Goal: Check status: Check status

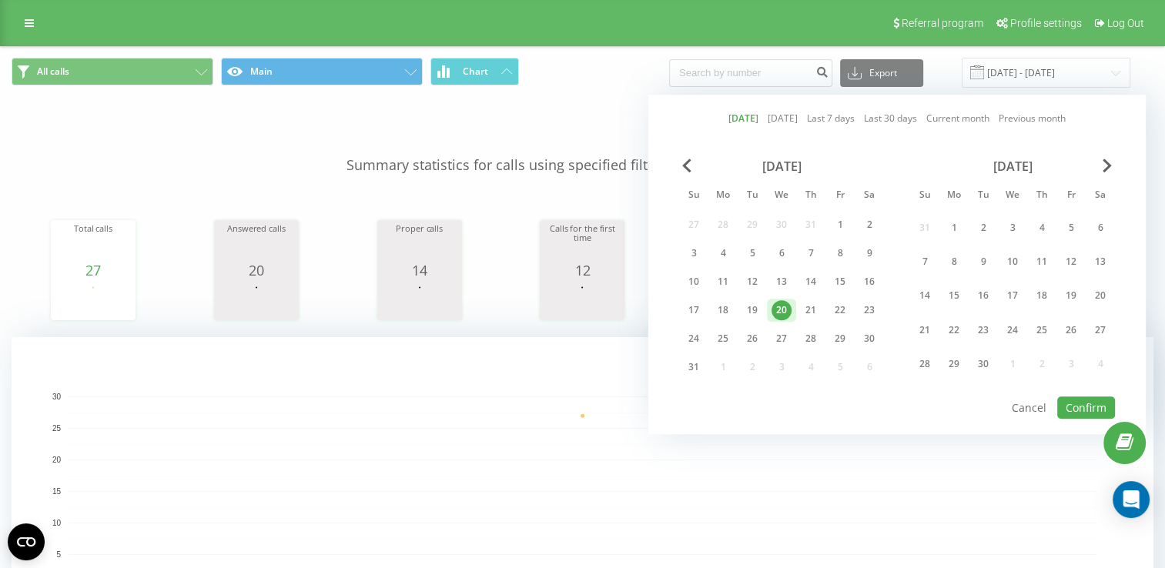
click at [771, 307] on div "20" at bounding box center [781, 310] width 20 height 20
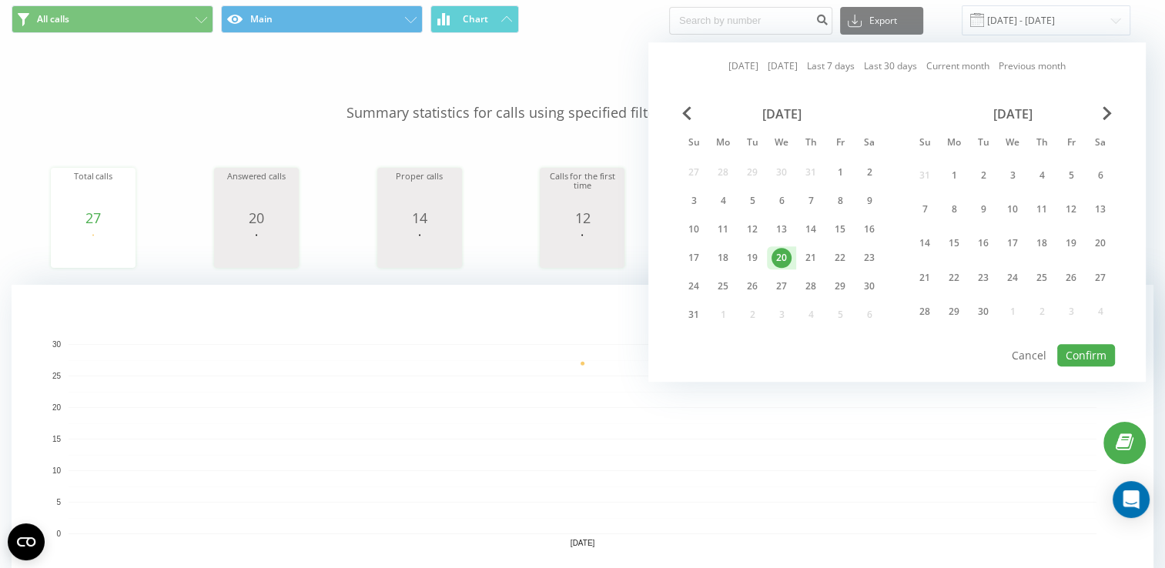
scroll to position [77, 0]
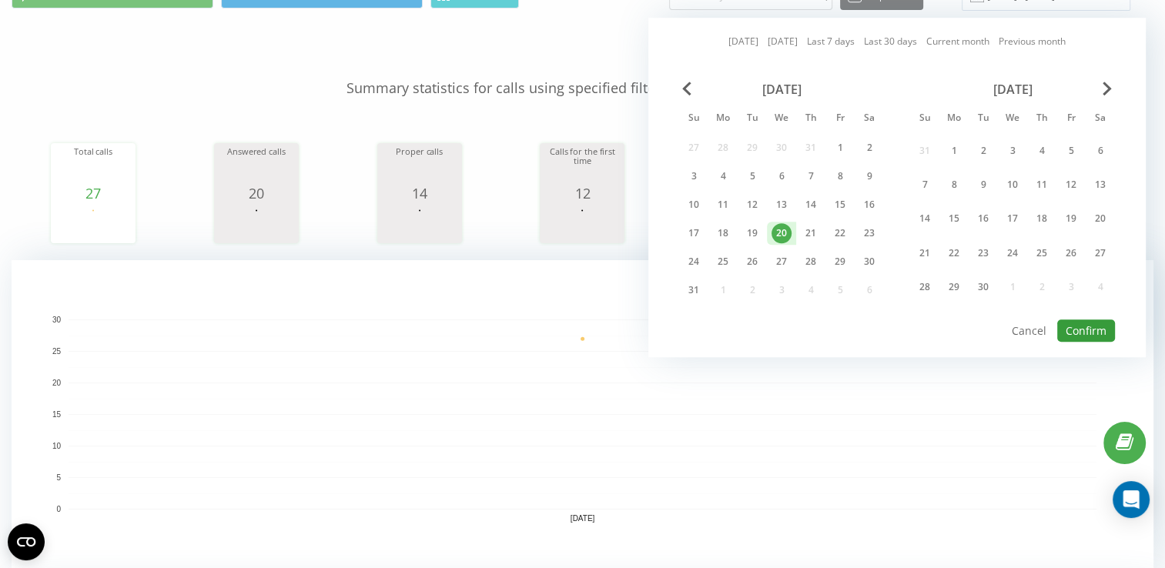
click at [1090, 326] on button "Confirm" at bounding box center [1086, 331] width 58 height 22
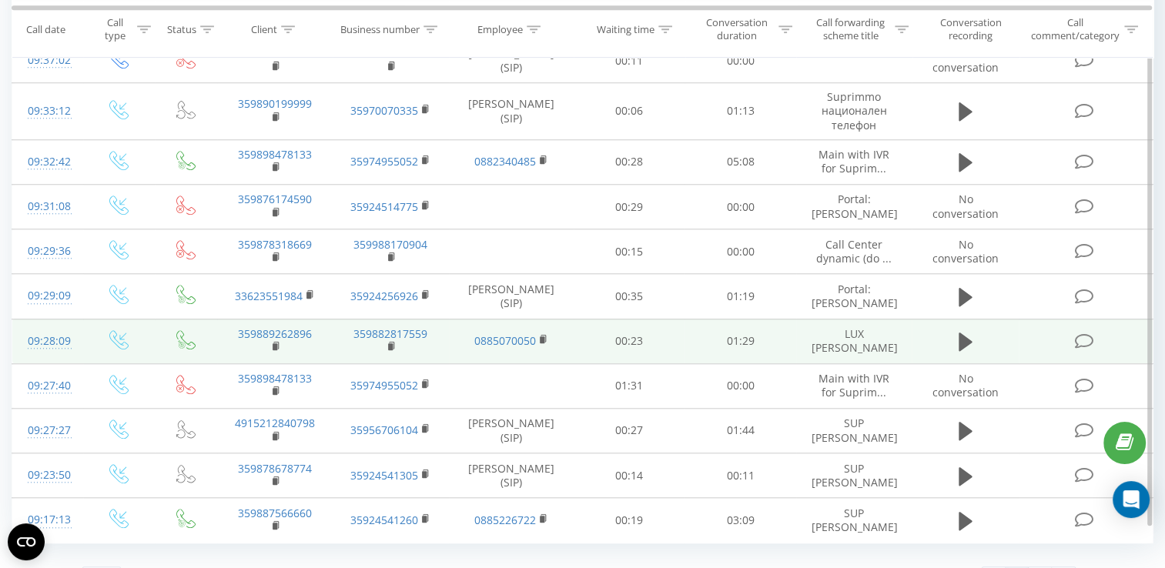
scroll to position [1373, 0]
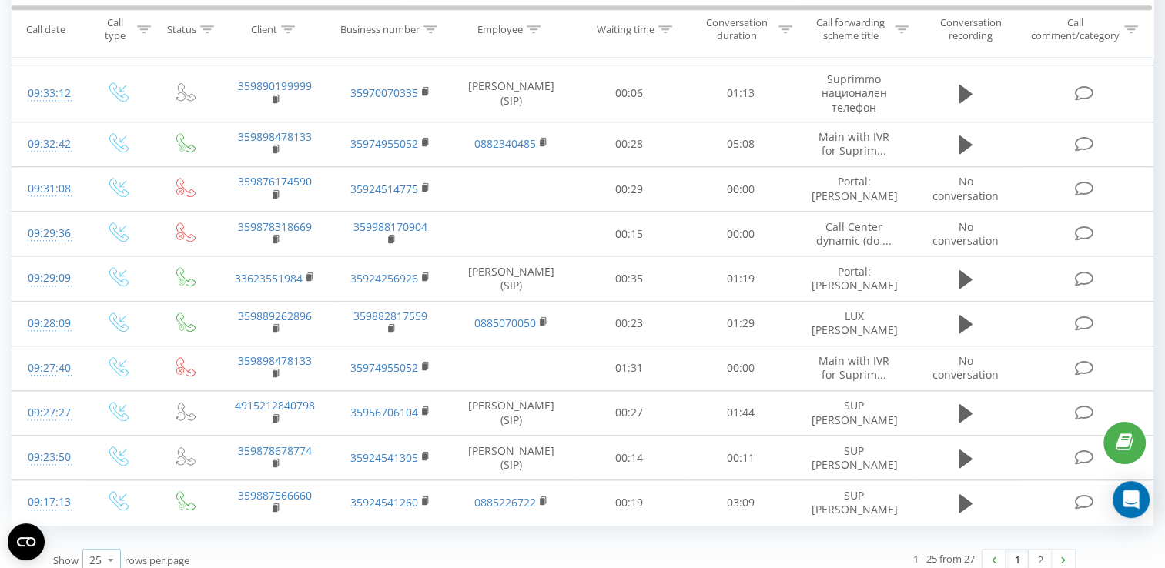
click at [103, 548] on icon at bounding box center [110, 560] width 23 height 30
click at [108, 531] on span "100" at bounding box center [98, 538] width 18 height 15
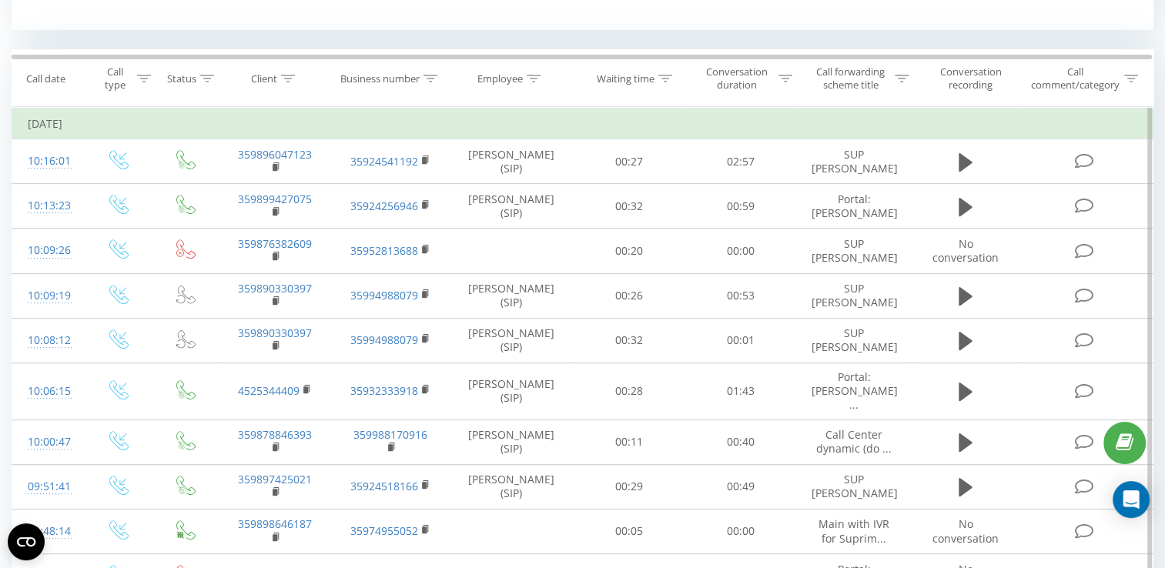
scroll to position [538, 0]
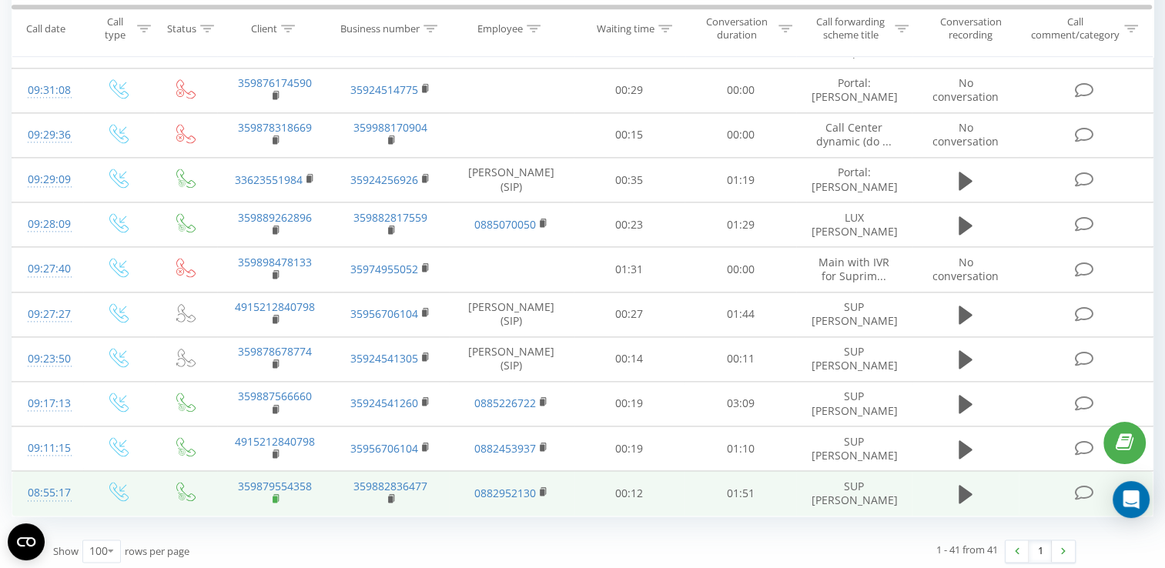
click at [276, 496] on rect at bounding box center [275, 499] width 5 height 7
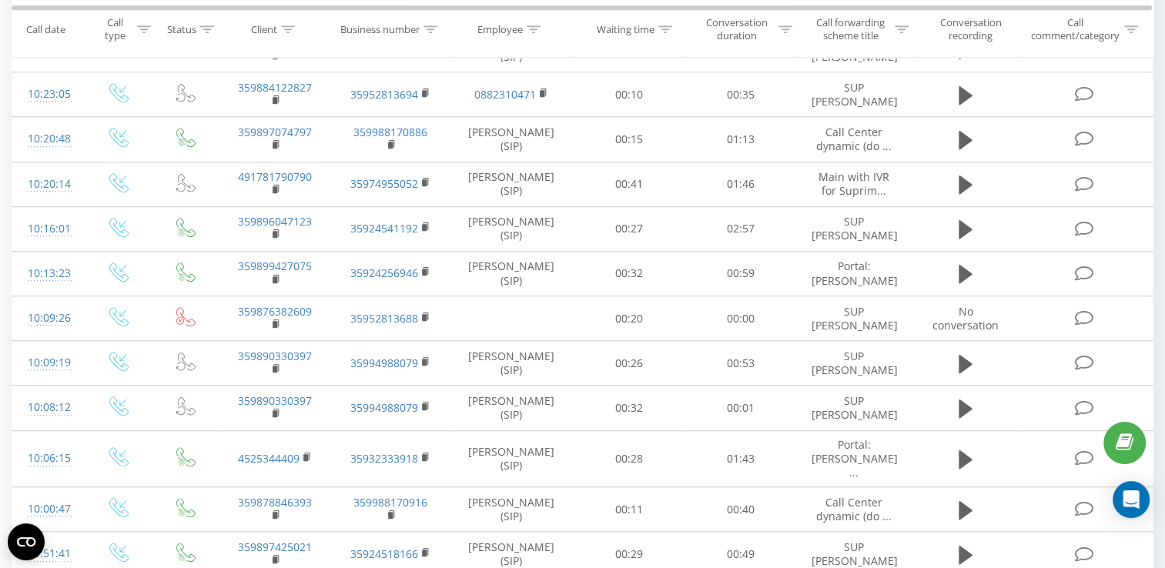
scroll to position [1098, 0]
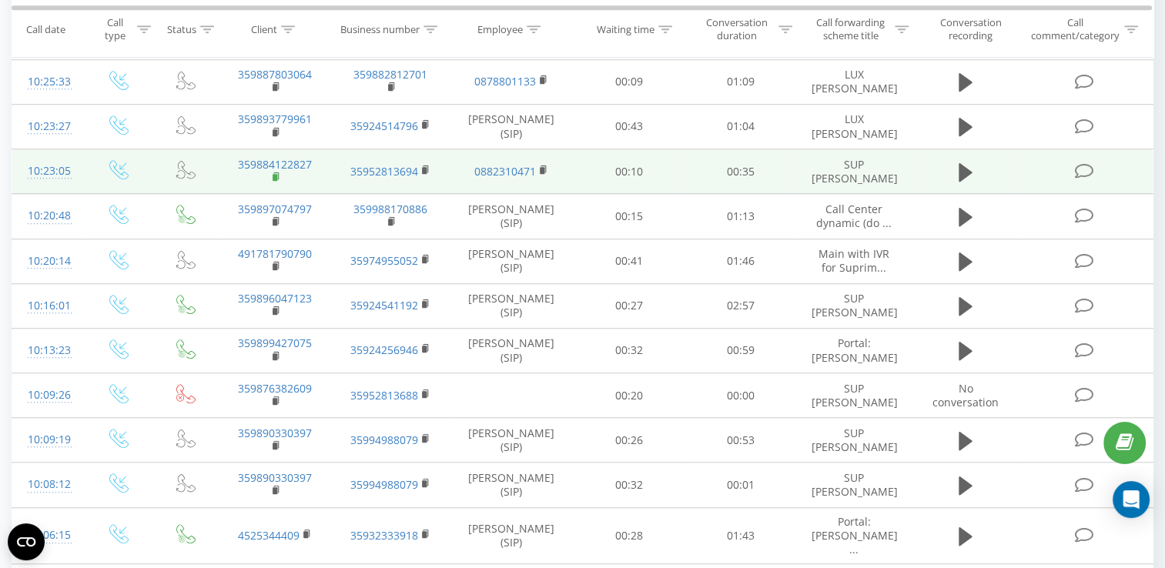
click at [273, 181] on rect at bounding box center [275, 177] width 5 height 7
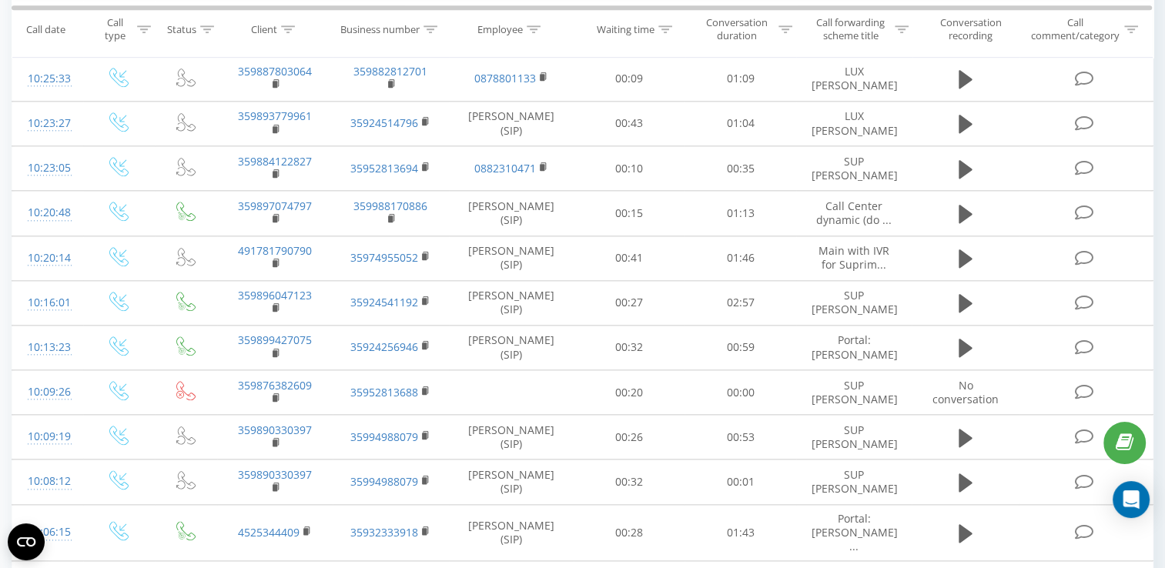
scroll to position [1652, 0]
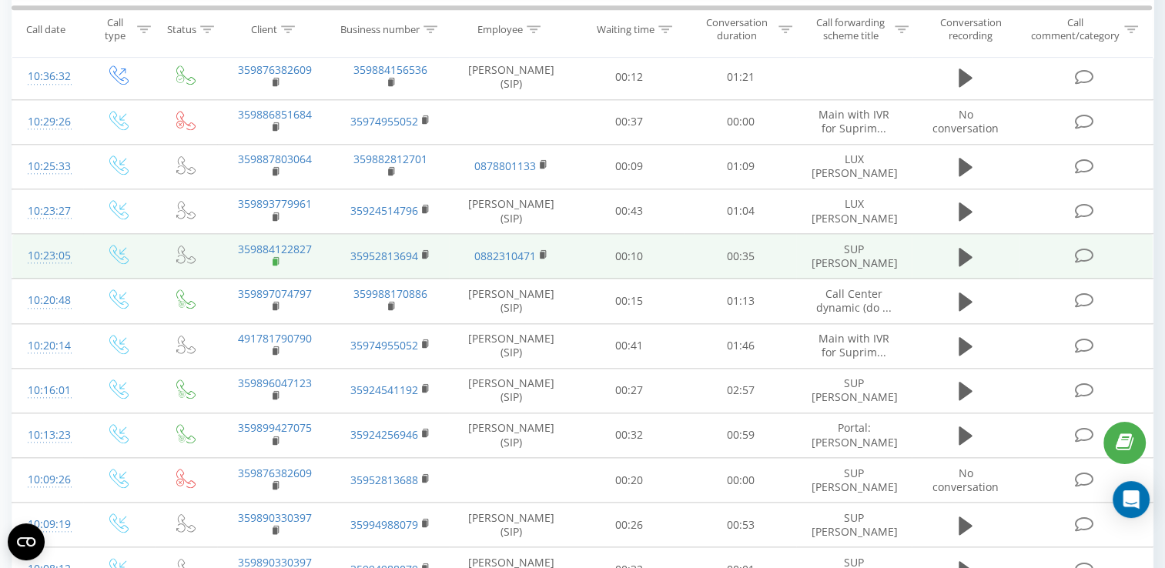
click at [274, 259] on rect at bounding box center [275, 262] width 5 height 7
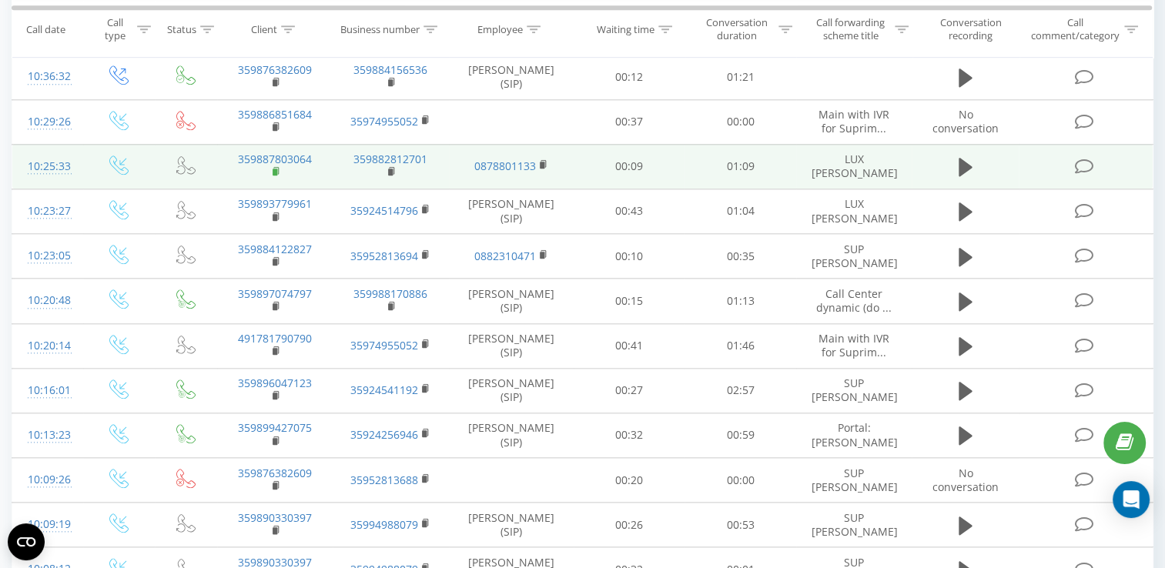
click at [276, 169] on rect at bounding box center [275, 172] width 5 height 7
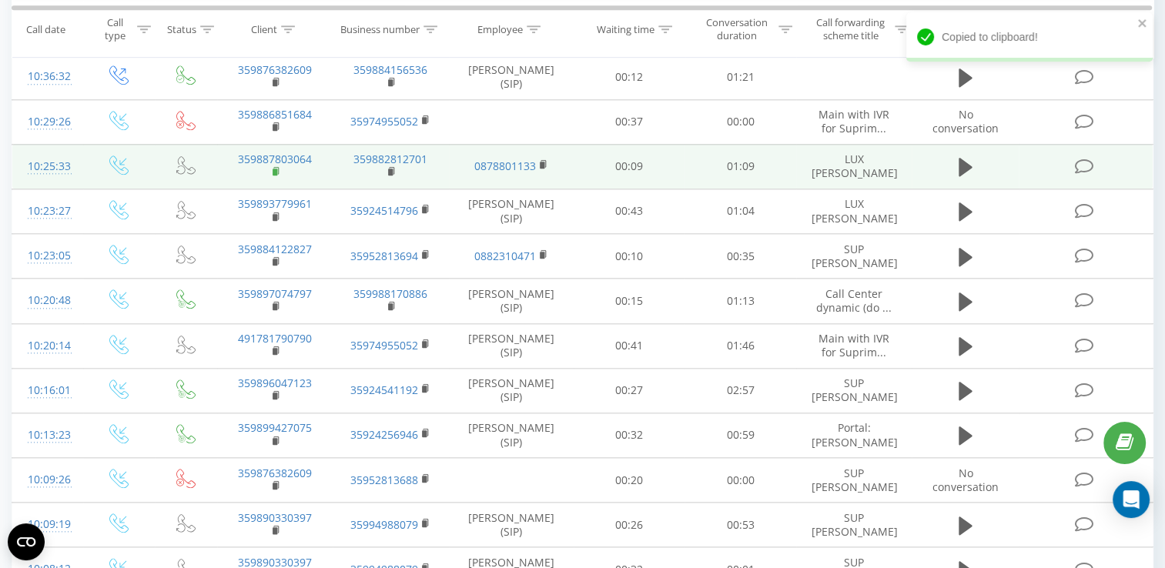
click at [276, 169] on rect at bounding box center [275, 172] width 5 height 7
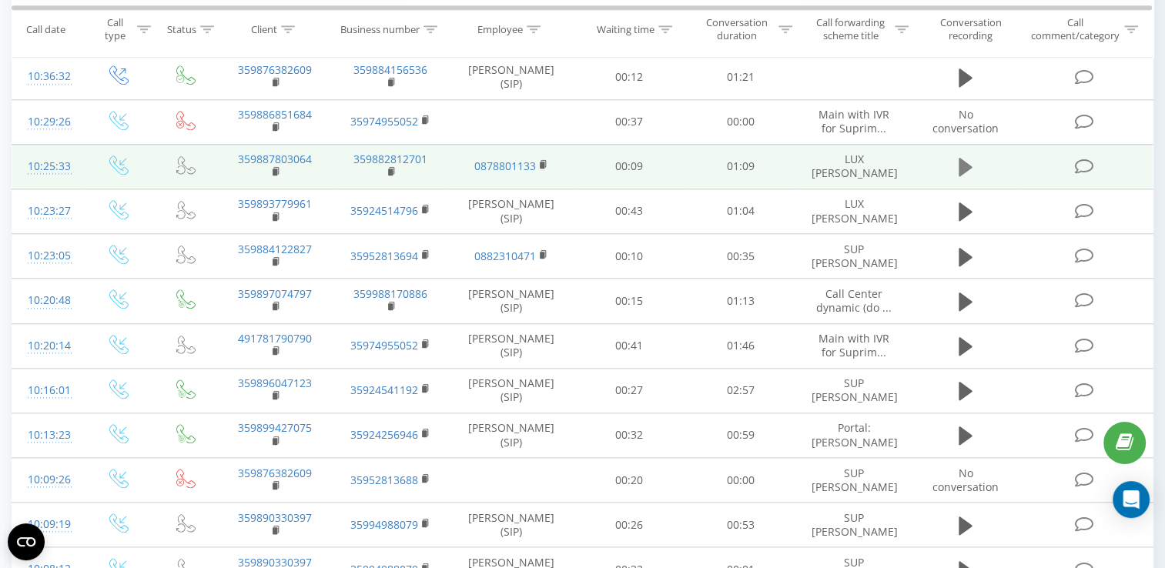
click at [960, 169] on icon at bounding box center [966, 167] width 14 height 18
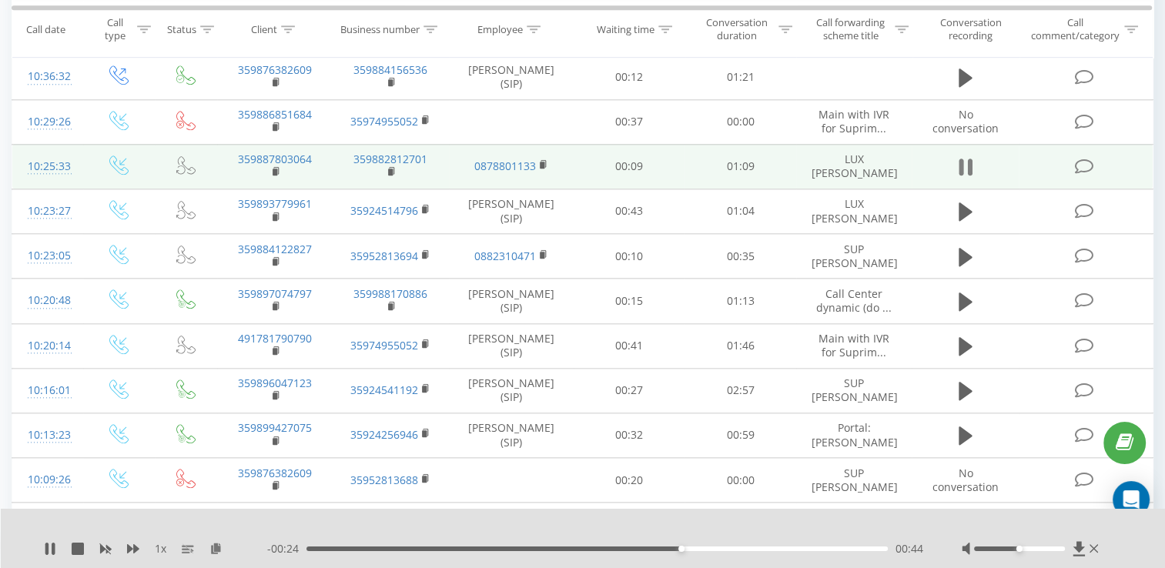
click at [958, 166] on button at bounding box center [965, 167] width 23 height 23
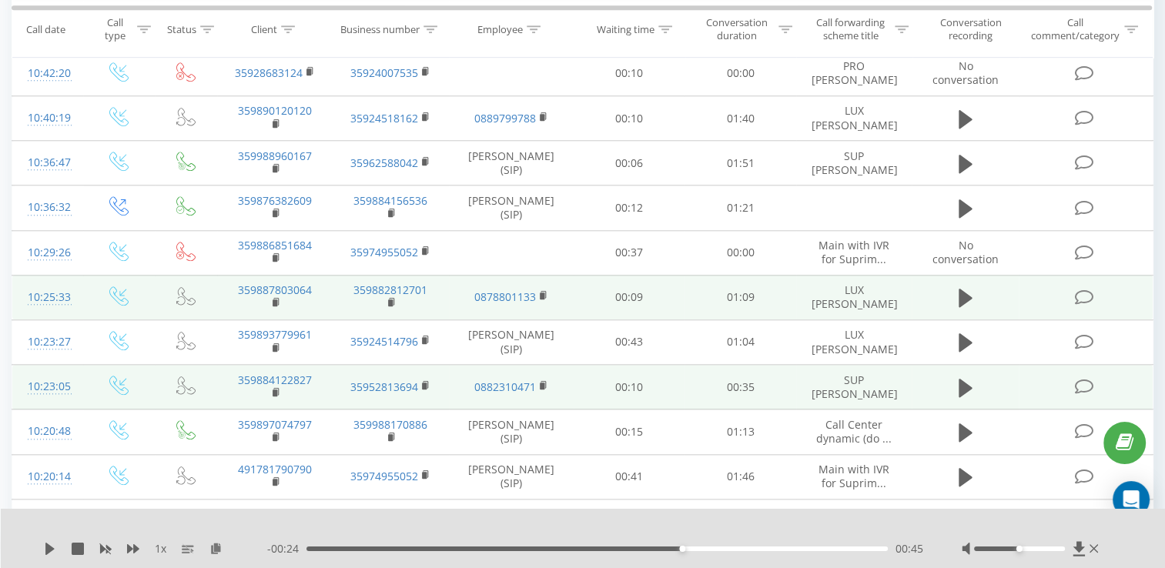
scroll to position [1498, 0]
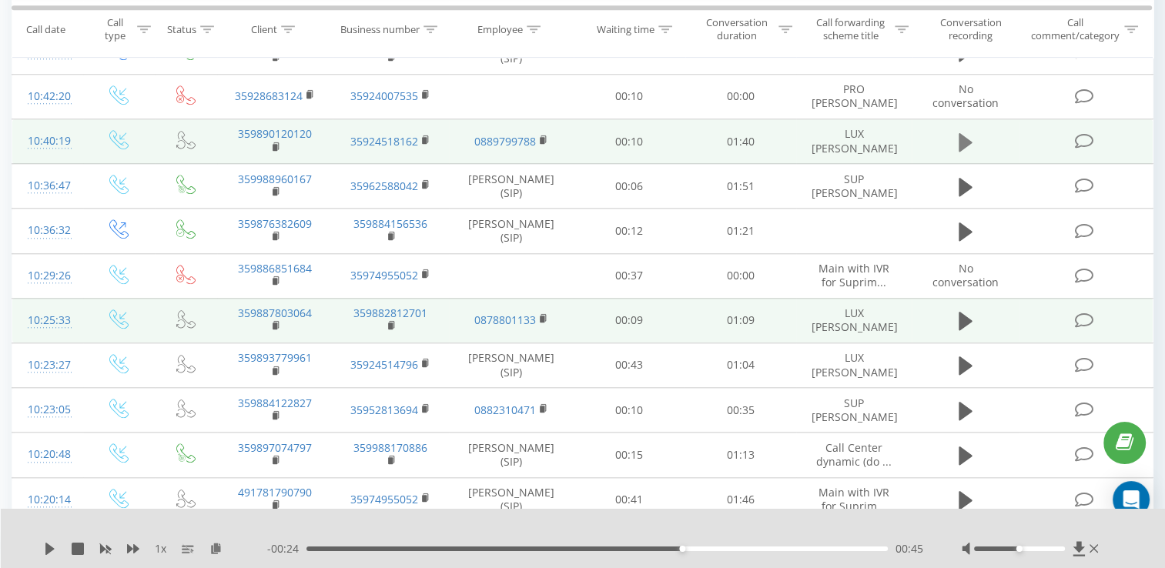
click at [967, 137] on icon at bounding box center [966, 141] width 14 height 18
click at [273, 146] on rect at bounding box center [275, 147] width 5 height 7
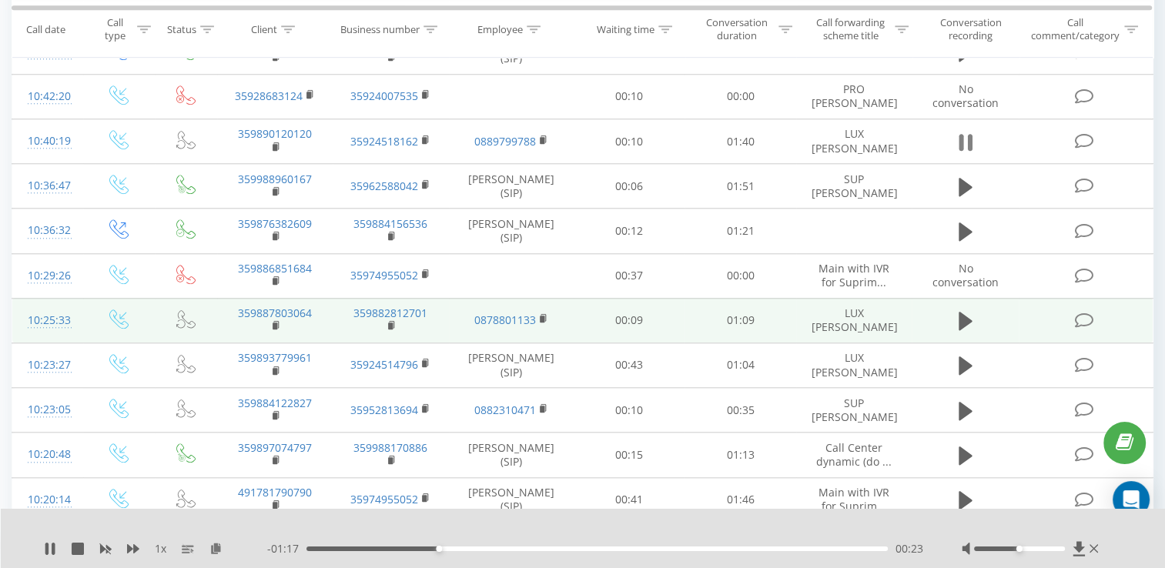
click at [958, 142] on button at bounding box center [965, 142] width 23 height 23
click at [963, 146] on icon at bounding box center [961, 142] width 5 height 17
click at [963, 142] on icon at bounding box center [961, 142] width 5 height 17
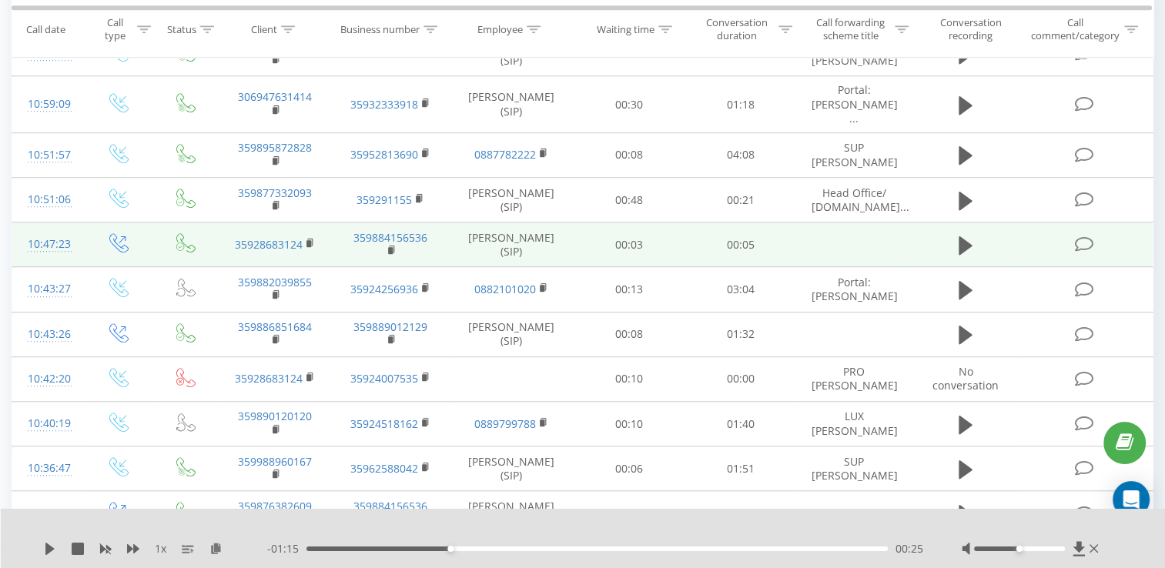
scroll to position [1190, 0]
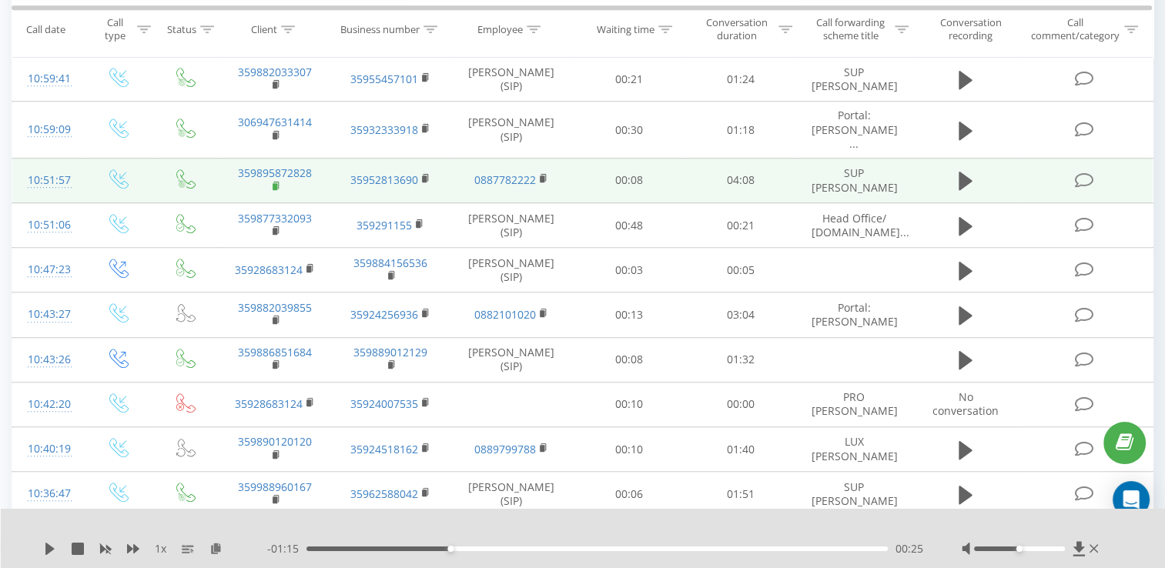
click at [274, 181] on icon at bounding box center [277, 186] width 8 height 11
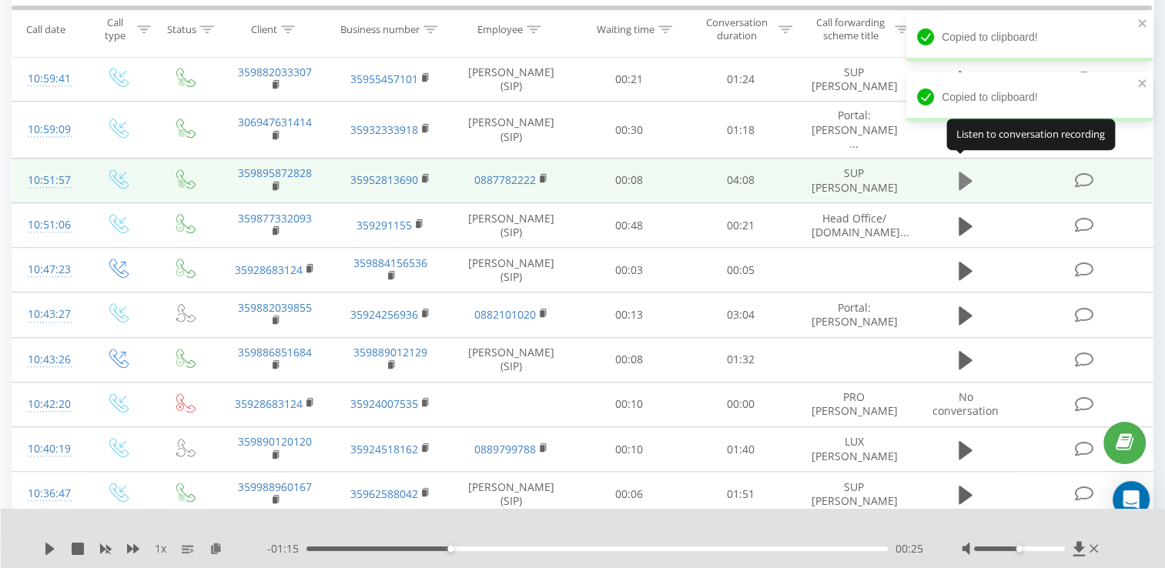
click at [965, 172] on icon at bounding box center [966, 181] width 14 height 18
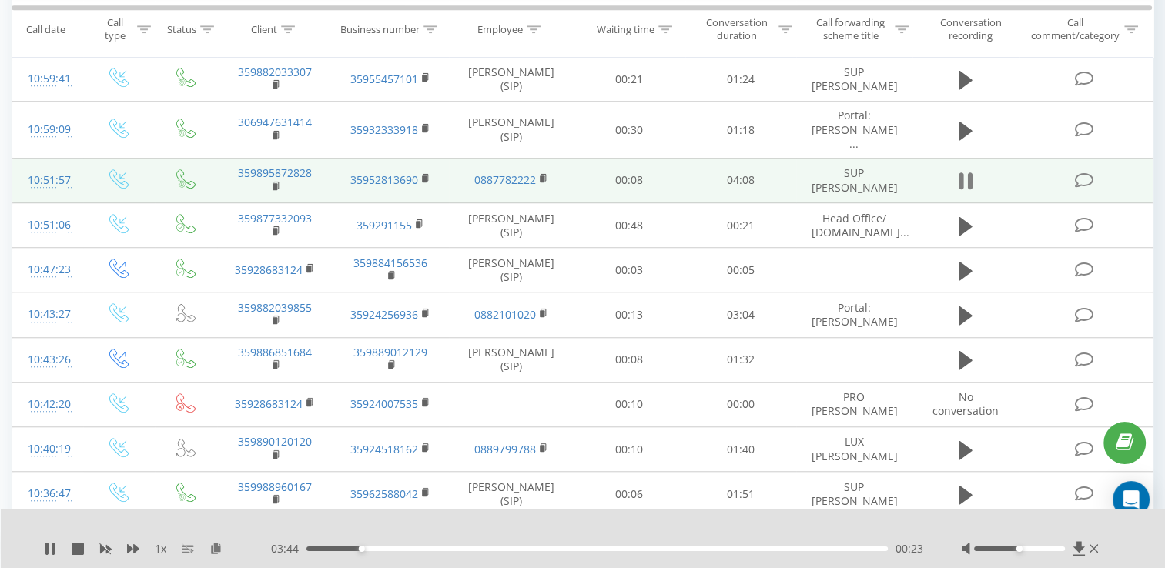
click at [963, 172] on icon at bounding box center [961, 180] width 5 height 17
click at [969, 172] on icon at bounding box center [970, 180] width 5 height 17
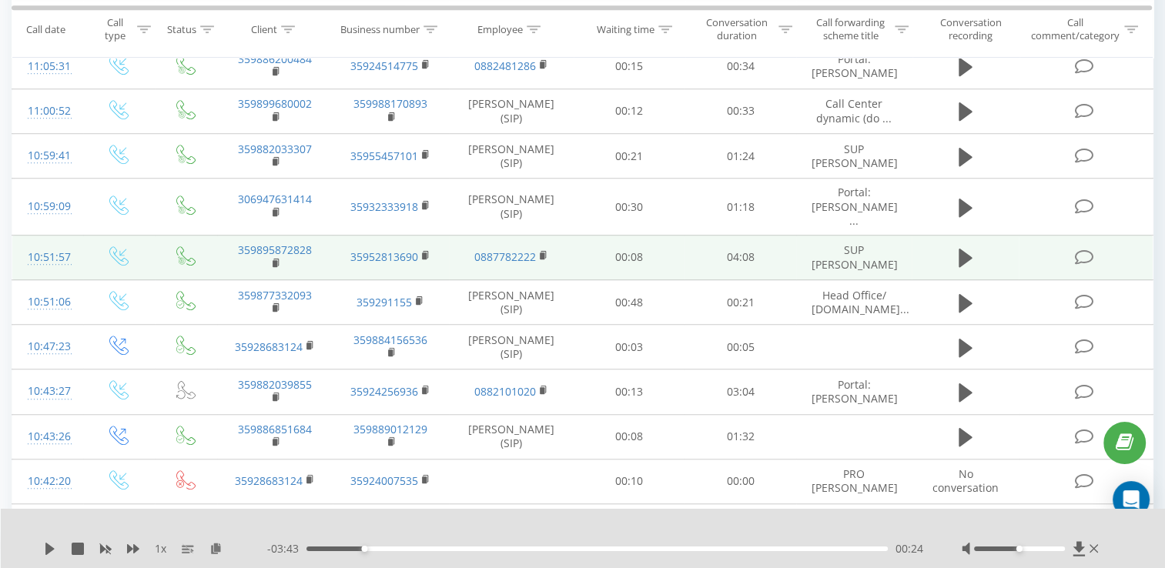
scroll to position [1036, 0]
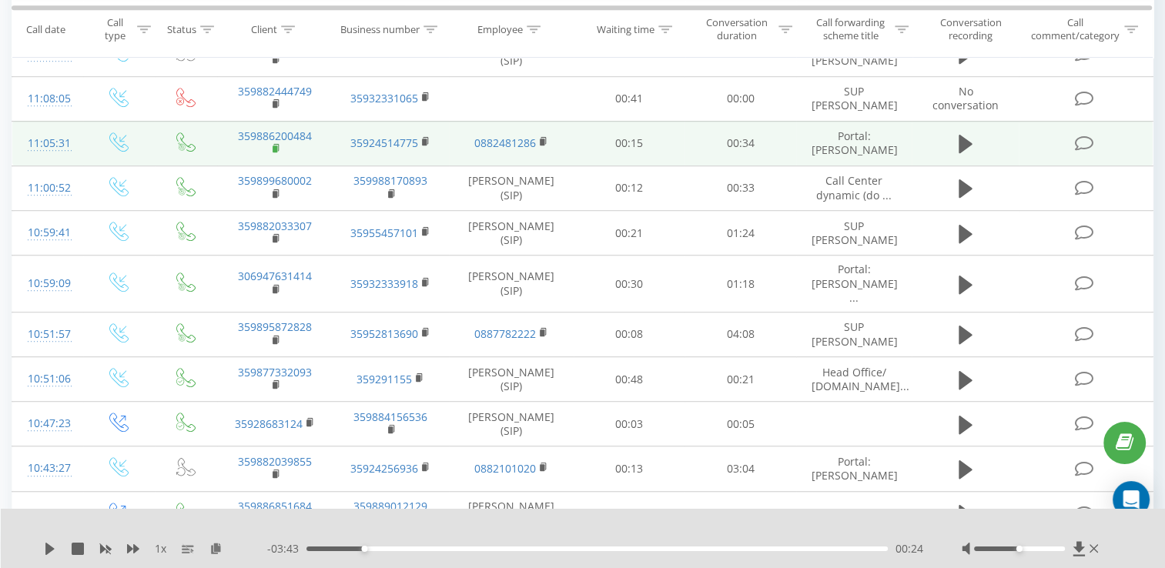
click at [273, 147] on rect at bounding box center [275, 149] width 5 height 7
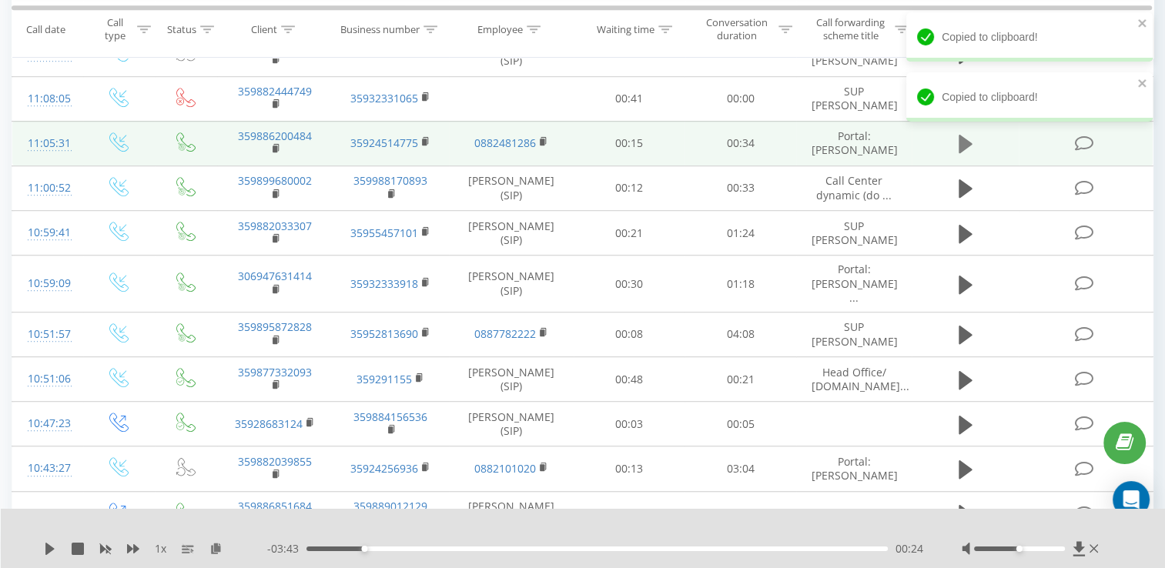
click at [964, 140] on icon at bounding box center [966, 144] width 14 height 18
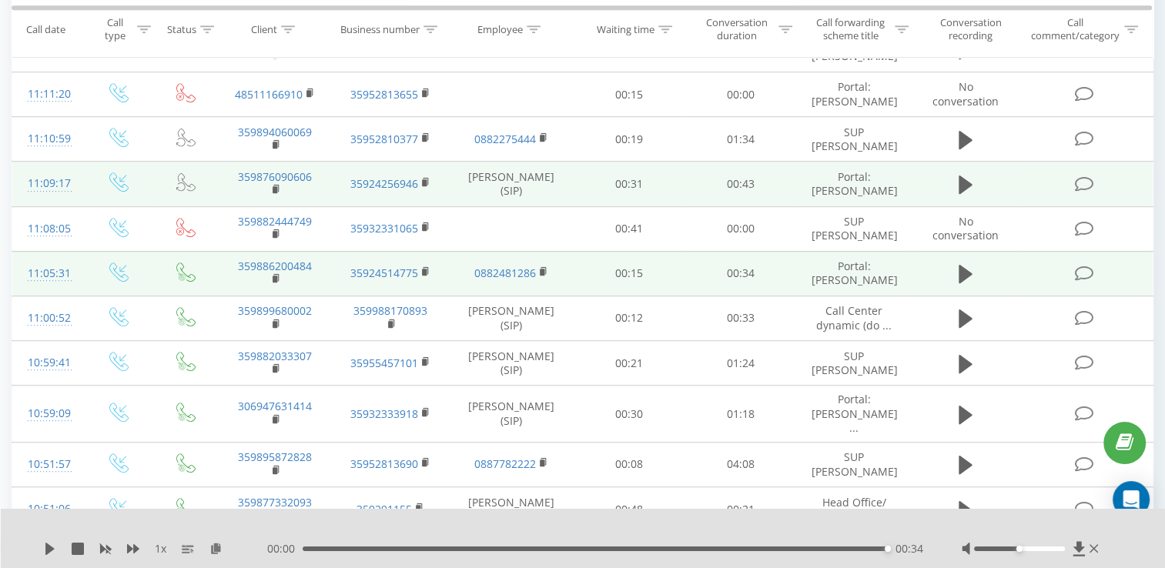
scroll to position [882, 0]
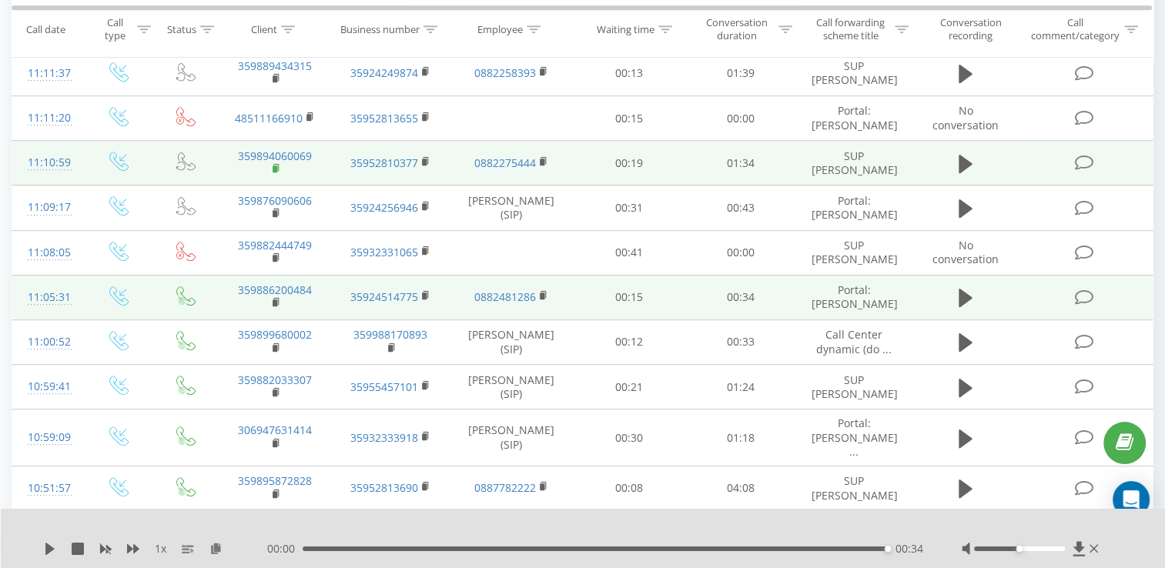
click at [276, 168] on rect at bounding box center [275, 169] width 5 height 7
click at [963, 159] on icon at bounding box center [966, 164] width 14 height 18
click at [966, 156] on icon at bounding box center [966, 164] width 14 height 22
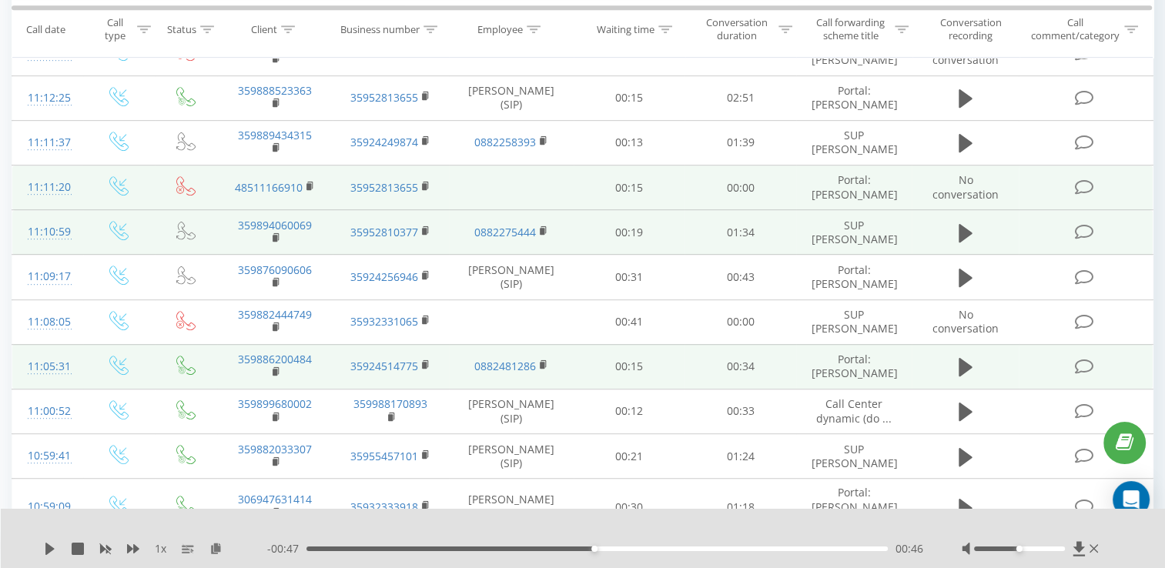
scroll to position [805, 0]
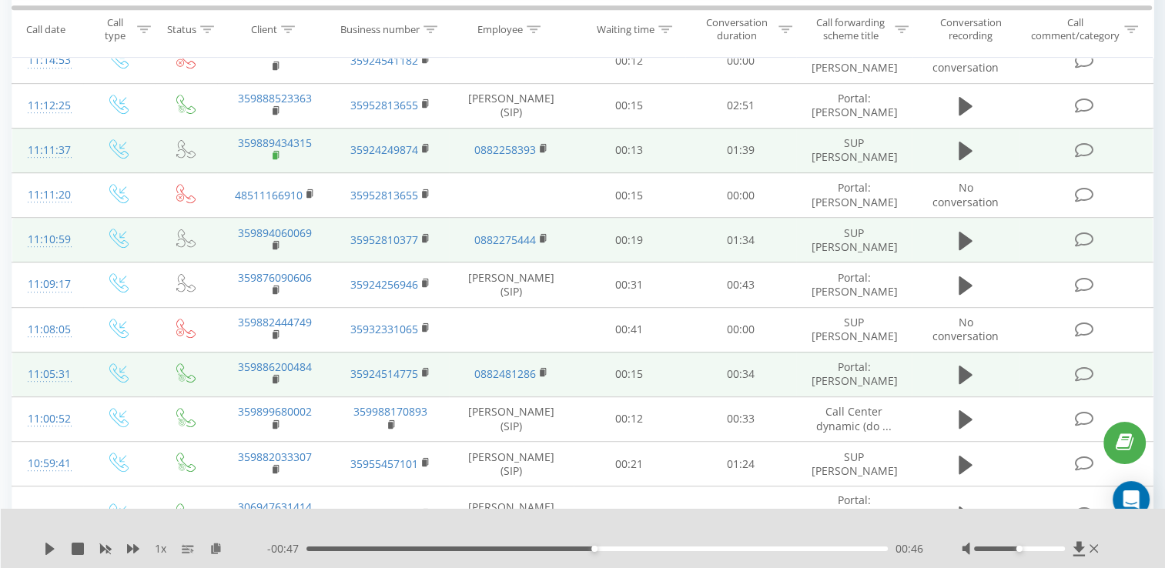
click at [274, 156] on rect at bounding box center [275, 155] width 5 height 7
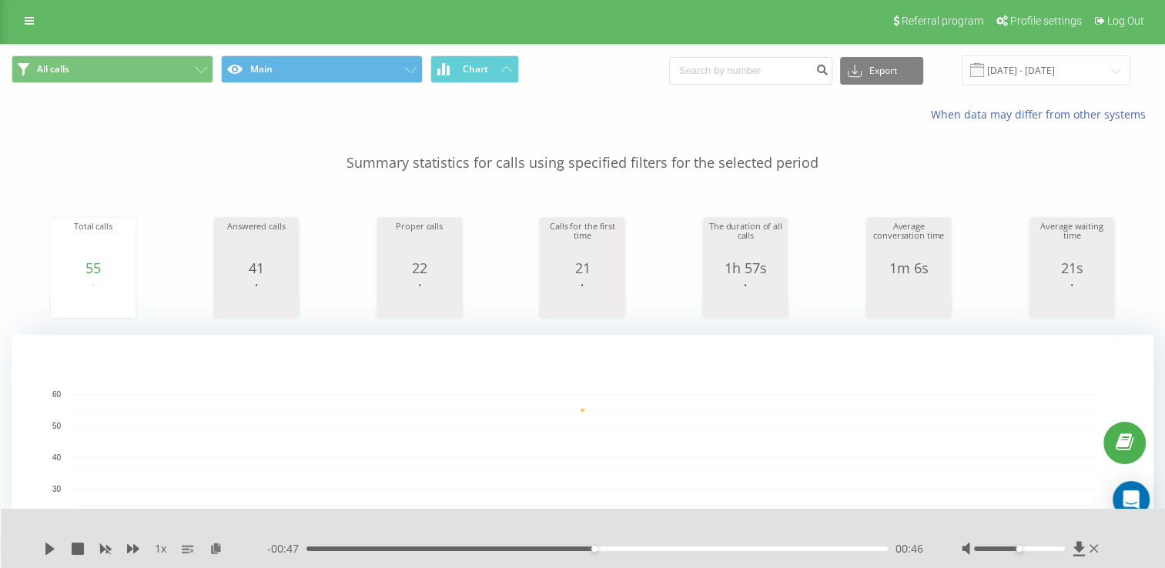
scroll to position [0, 0]
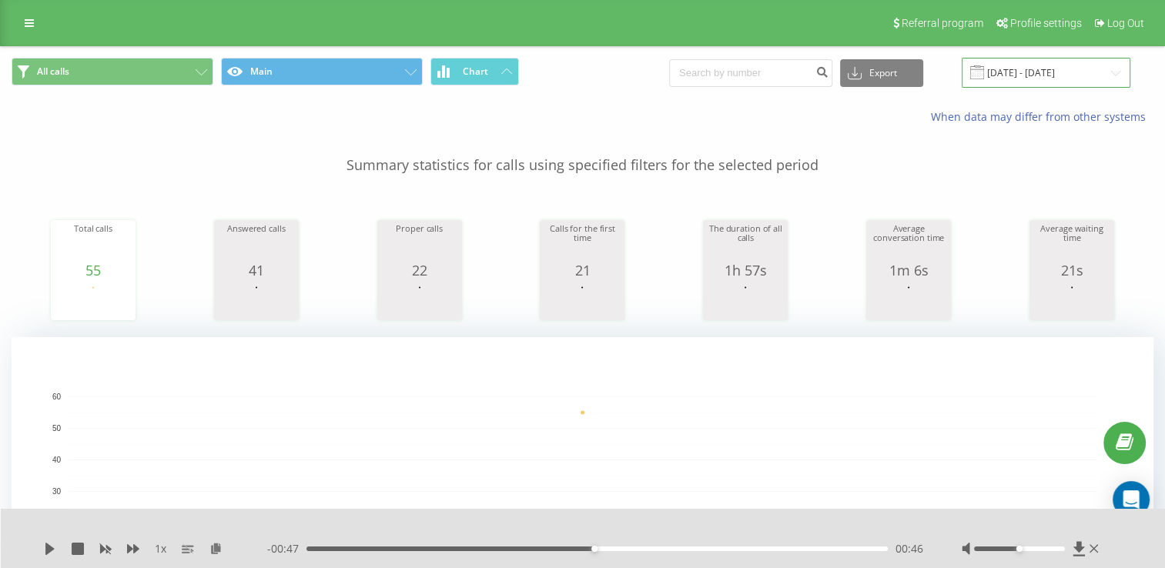
click at [1027, 70] on input "[DATE] - [DATE]" at bounding box center [1046, 73] width 169 height 30
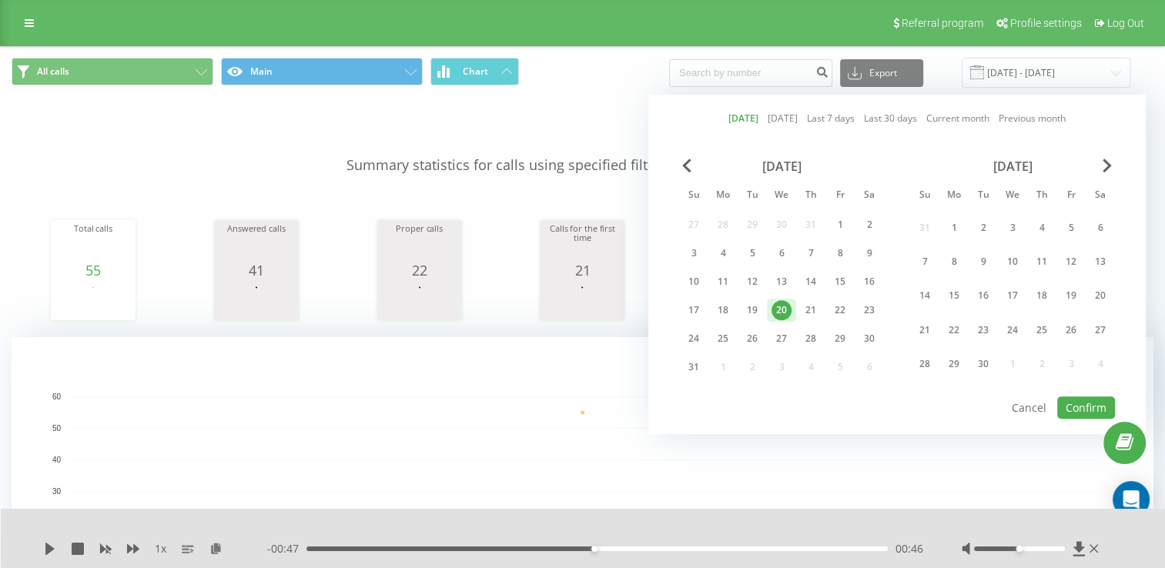
click at [771, 316] on div "20" at bounding box center [781, 310] width 20 height 20
click at [1079, 407] on button "Confirm" at bounding box center [1086, 408] width 58 height 22
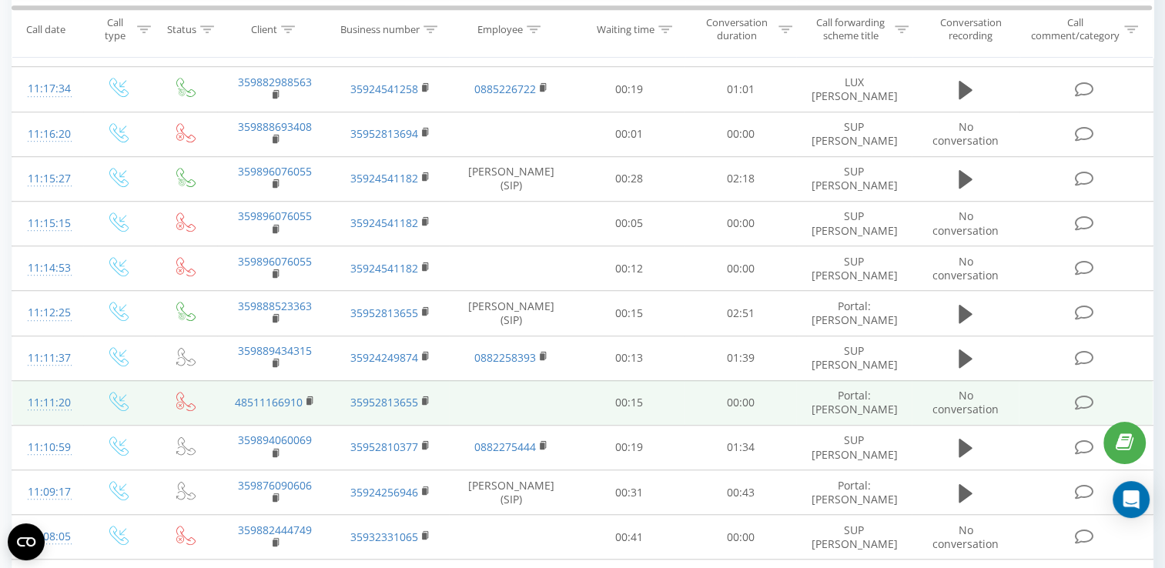
scroll to position [924, 0]
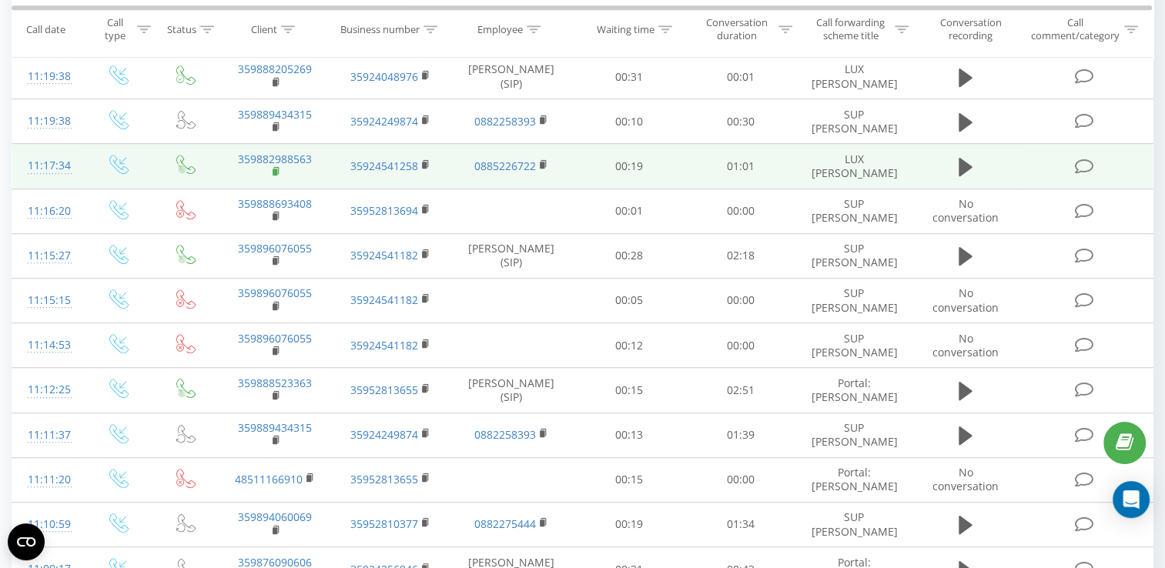
click at [277, 172] on rect at bounding box center [275, 172] width 5 height 7
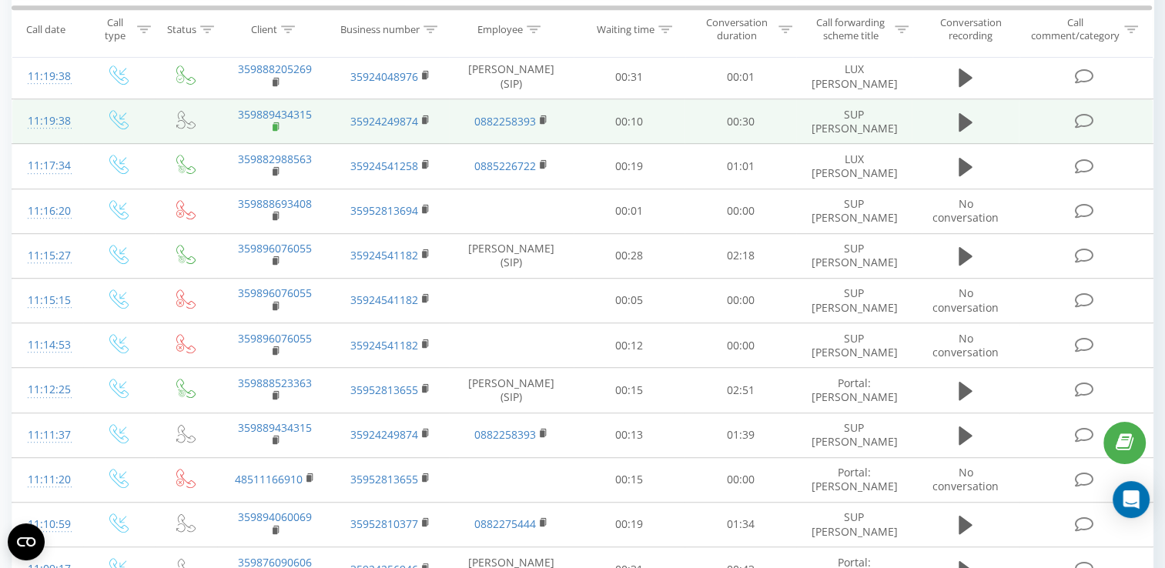
click at [276, 128] on rect at bounding box center [275, 127] width 5 height 7
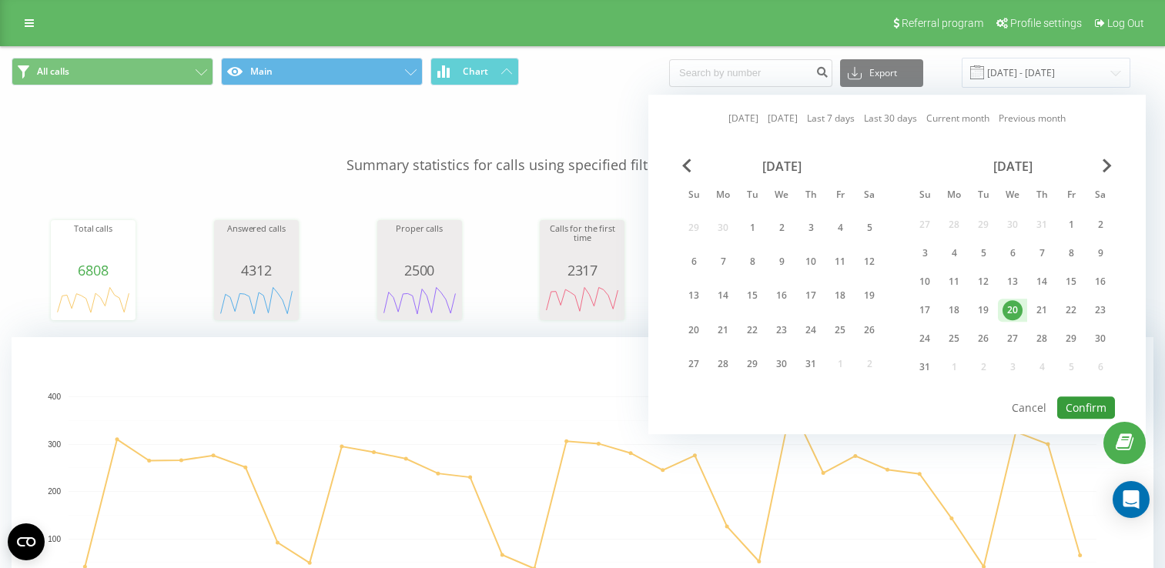
click at [1085, 407] on button "Confirm" at bounding box center [1086, 408] width 58 height 22
type input "[DATE] - [DATE]"
